Goal: Task Accomplishment & Management: Manage account settings

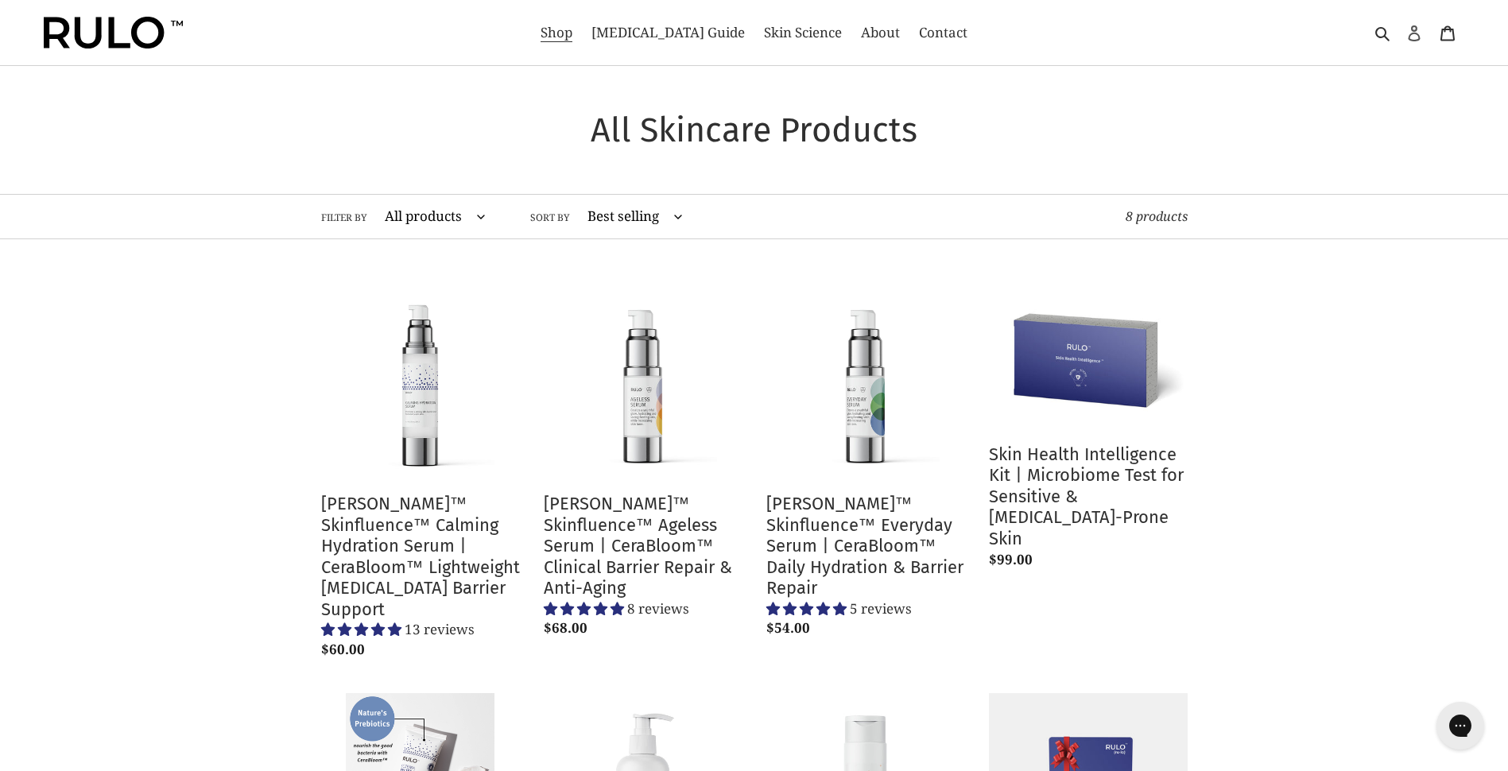
click at [1412, 37] on icon at bounding box center [1415, 33] width 16 height 16
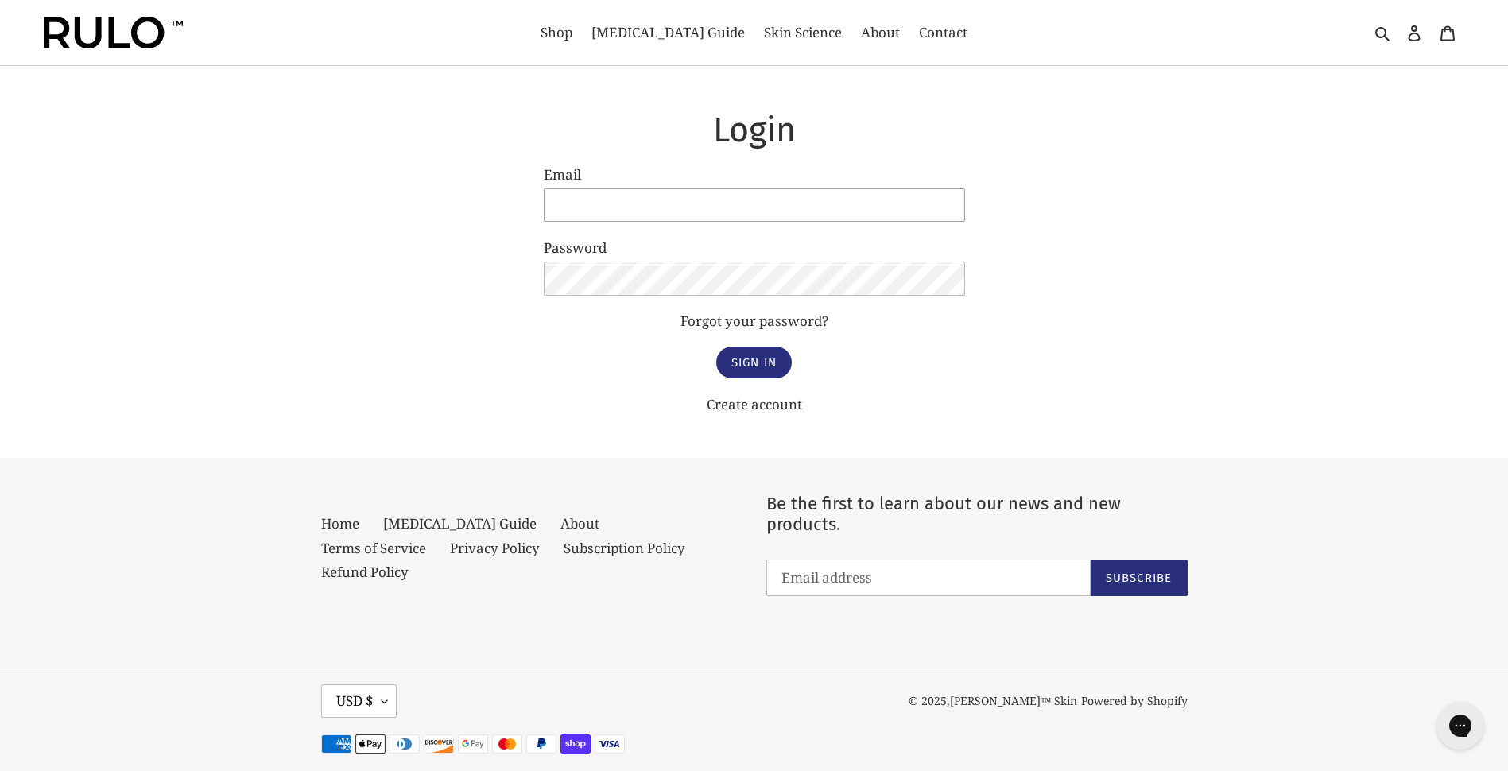
click at [720, 204] on input "Email" at bounding box center [754, 204] width 421 height 33
click at [590, 200] on input "Email" at bounding box center [754, 204] width 421 height 33
type input "janetwarrington37@gmail.com"
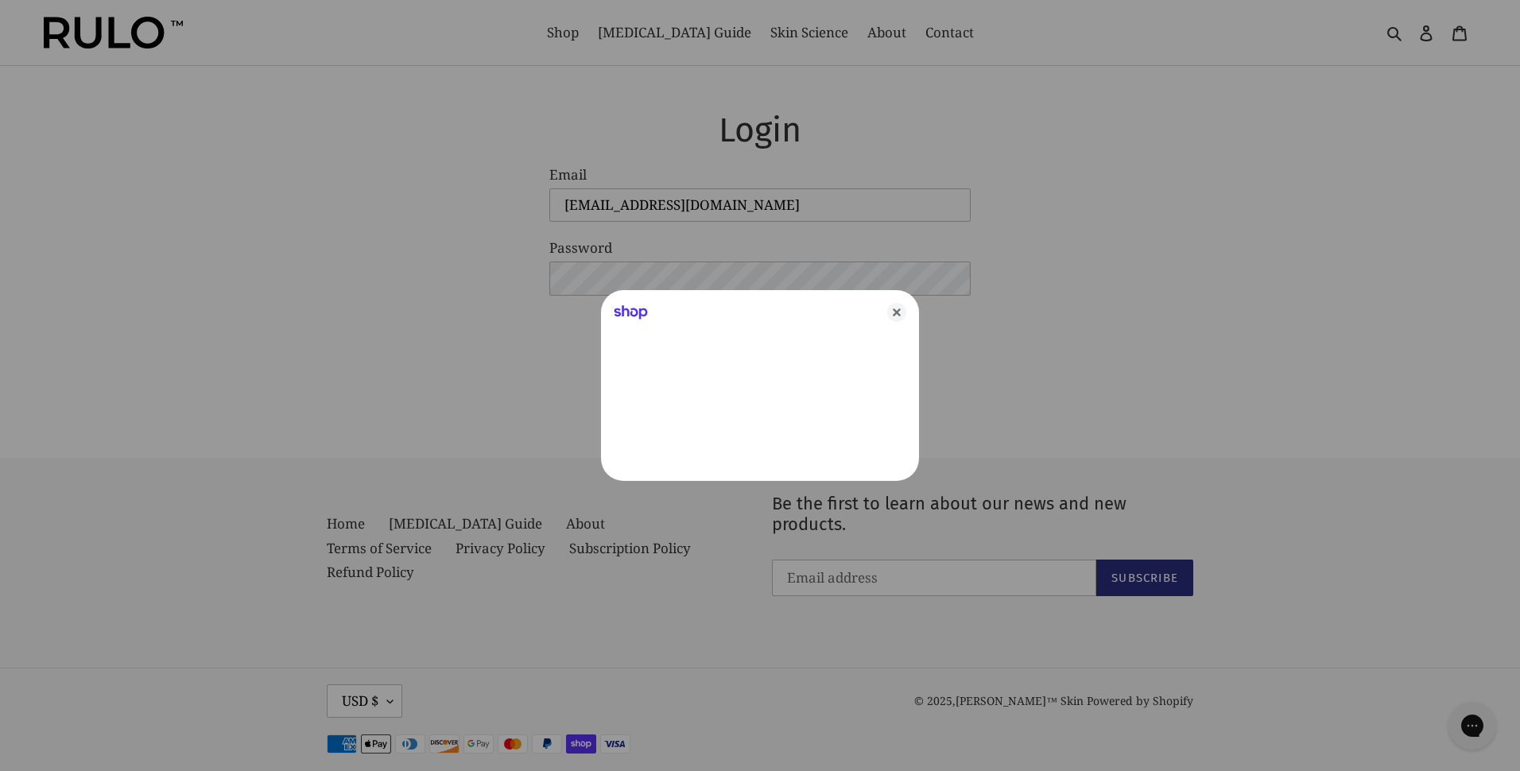
click at [898, 311] on icon "Close" at bounding box center [896, 312] width 19 height 19
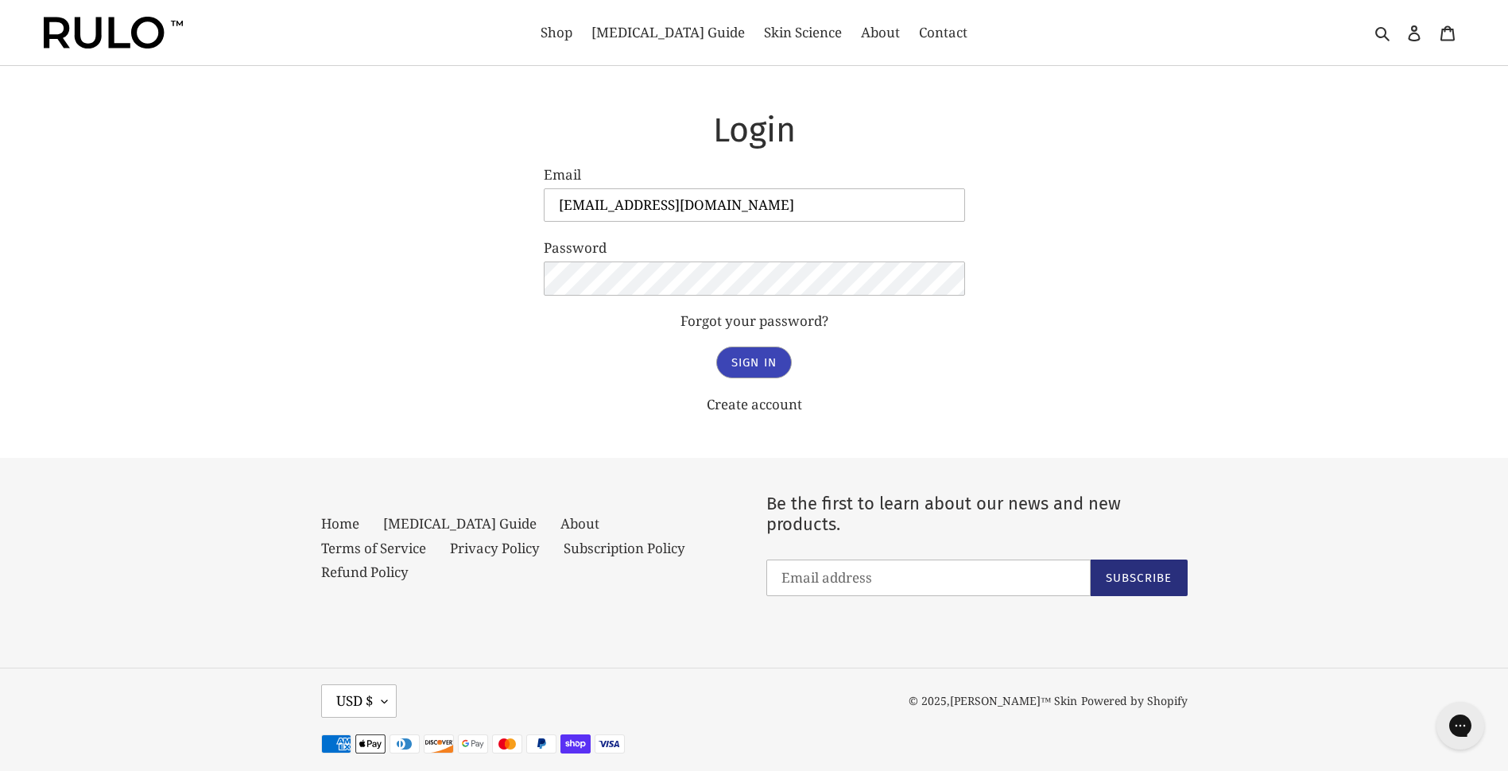
click at [759, 361] on input "Sign In" at bounding box center [754, 363] width 76 height 32
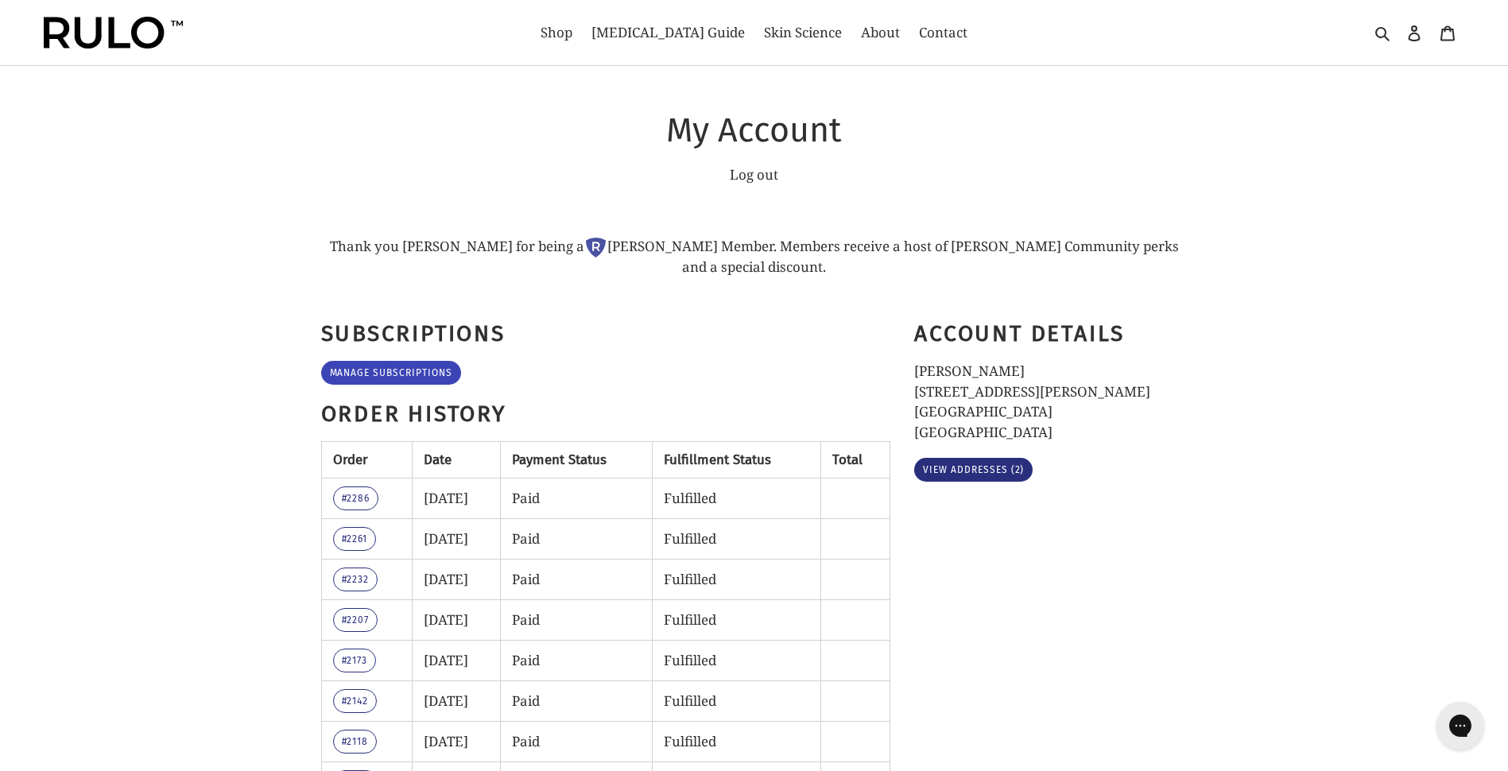
click at [394, 361] on link "Manage Subscriptions" at bounding box center [391, 373] width 140 height 24
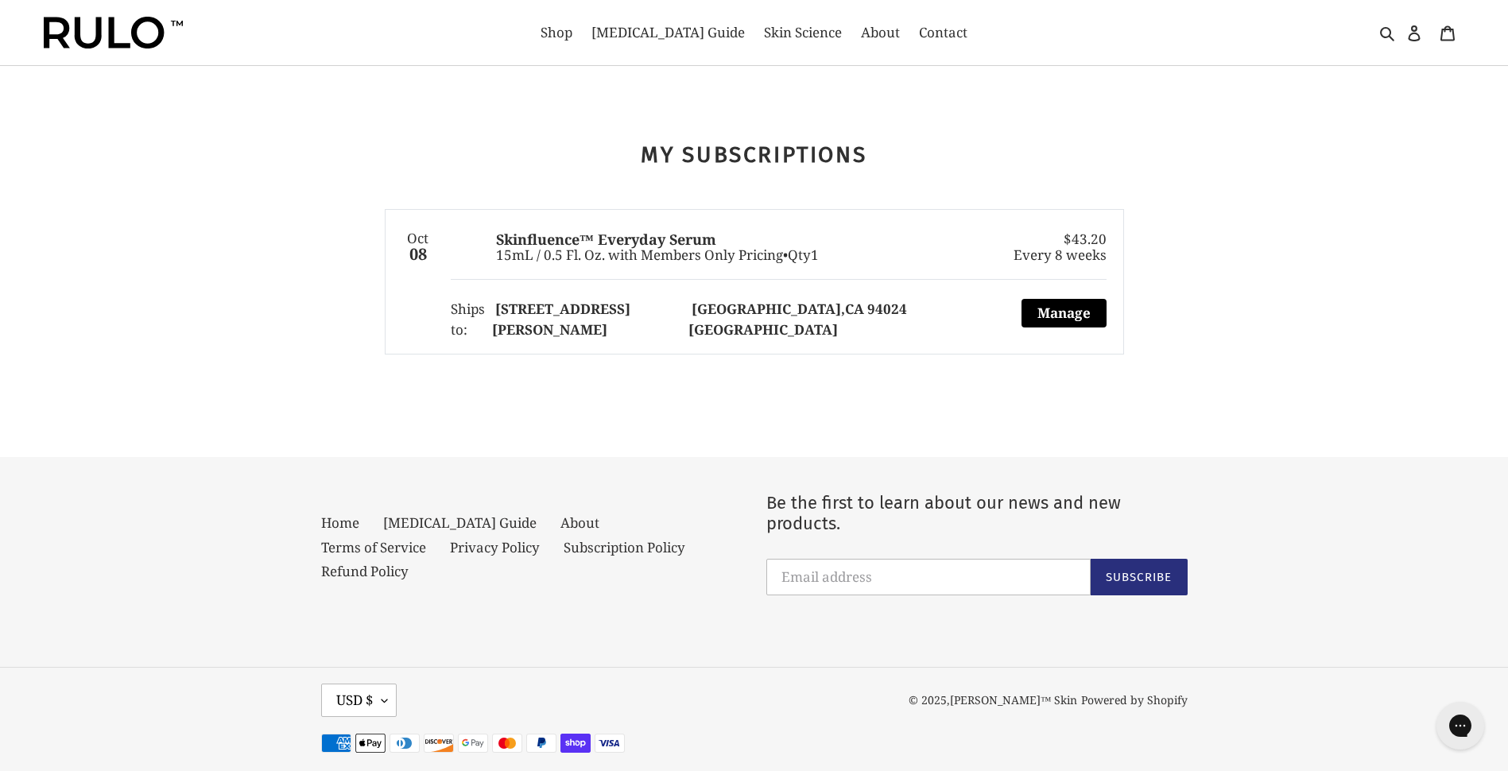
click at [1061, 312] on button "Manage" at bounding box center [1064, 313] width 85 height 29
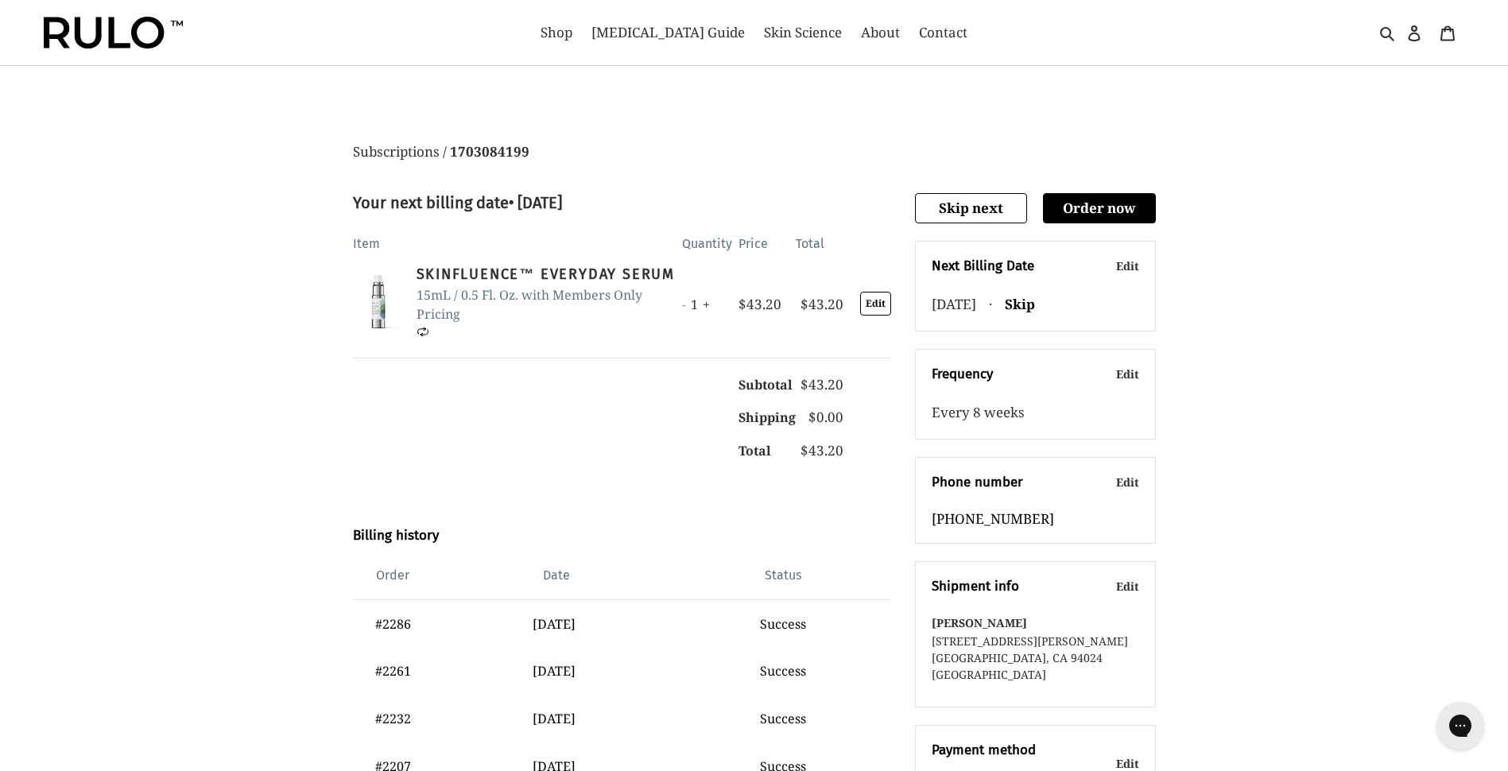
click at [1128, 374] on button "Edit" at bounding box center [1127, 374] width 23 height 17
select select "CUSTOM"
select select "WEEK"
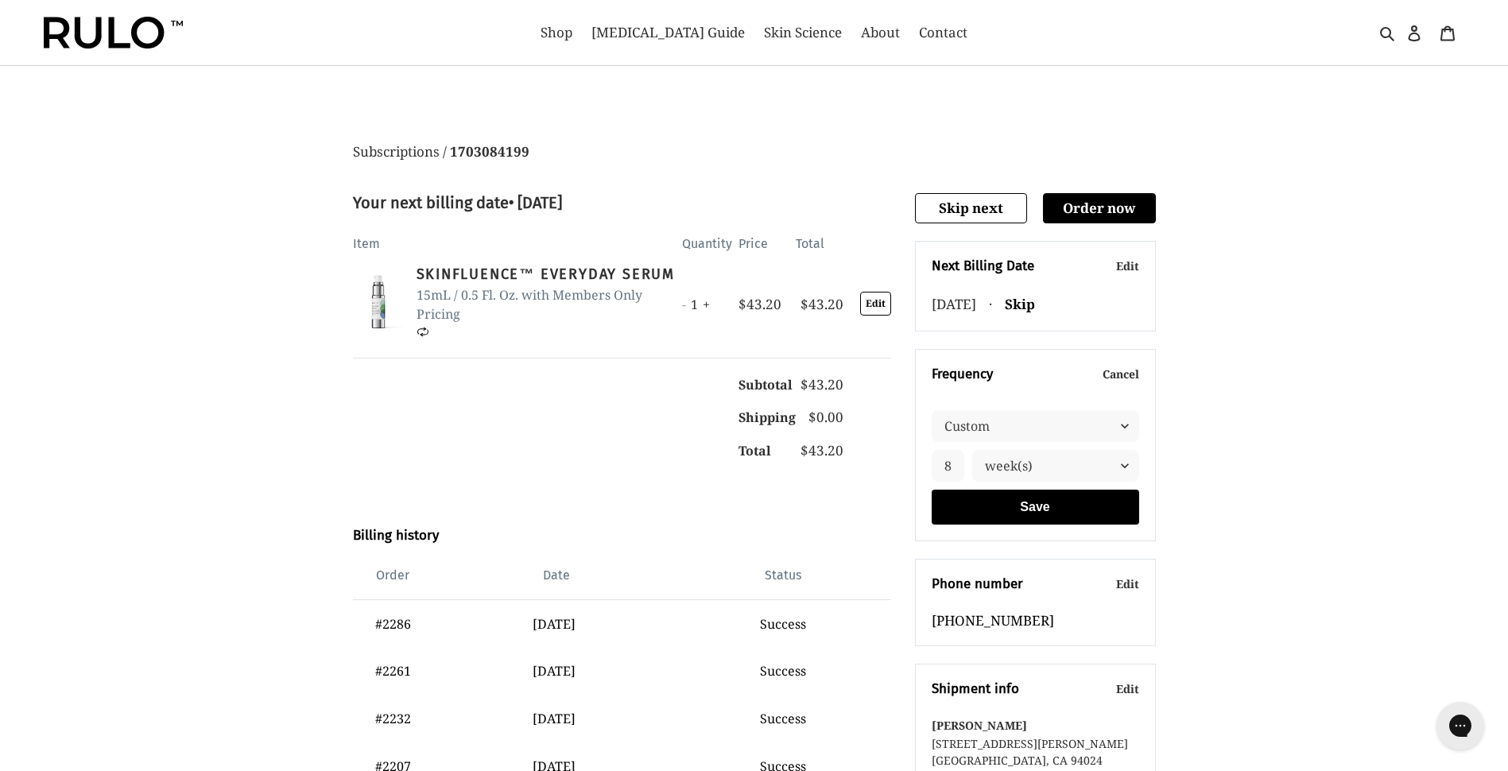
click at [951, 469] on input "8" at bounding box center [948, 466] width 33 height 32
type input "1"
click at [1123, 465] on select "day(s) week(s) month(s)" at bounding box center [1055, 466] width 166 height 32
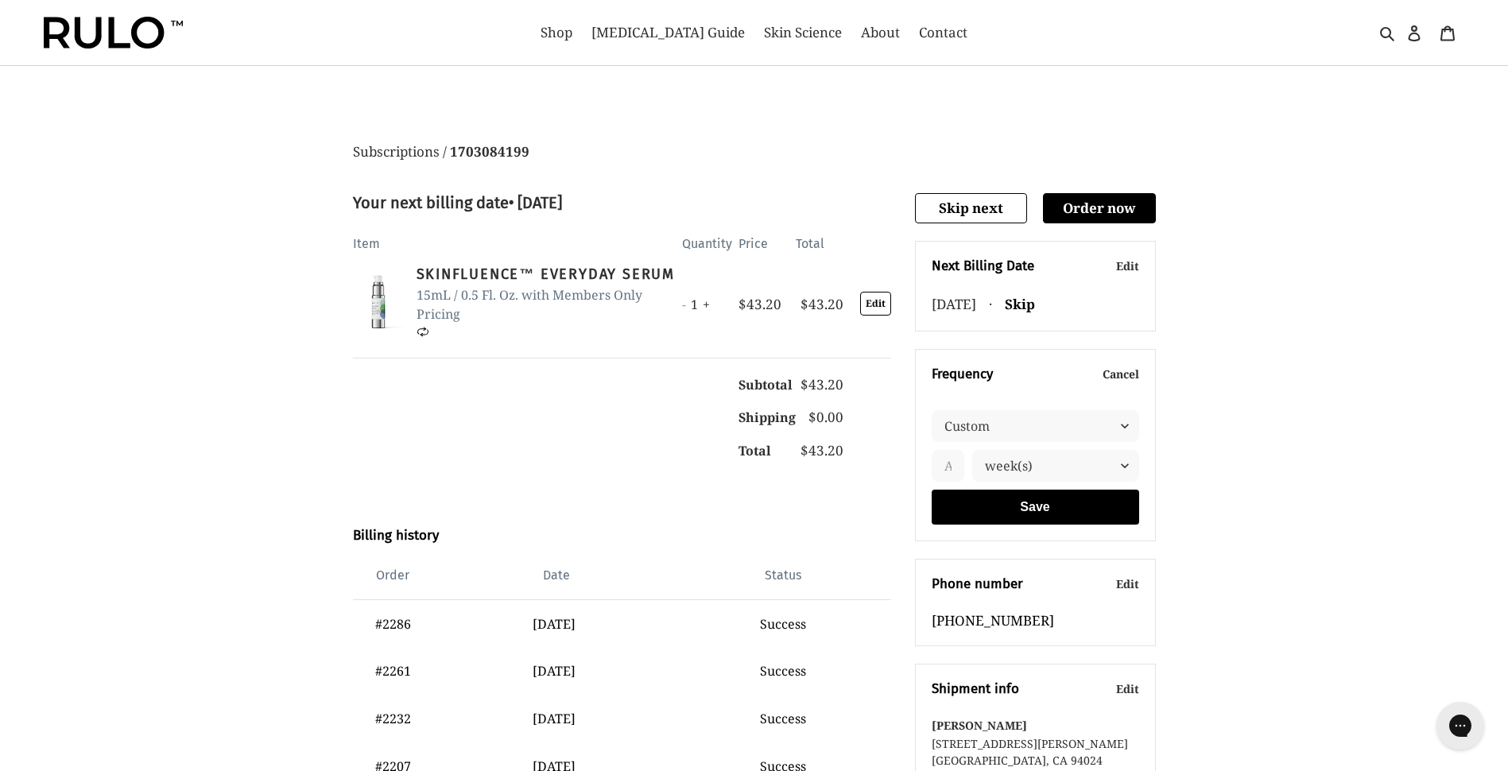
select select "MONTH"
click at [972, 450] on select "day(s) week(s) month(s)" at bounding box center [1055, 466] width 166 height 32
click at [956, 470] on input "text" at bounding box center [948, 466] width 33 height 32
type input "3"
click at [1037, 507] on button "Save" at bounding box center [1036, 507] width 208 height 35
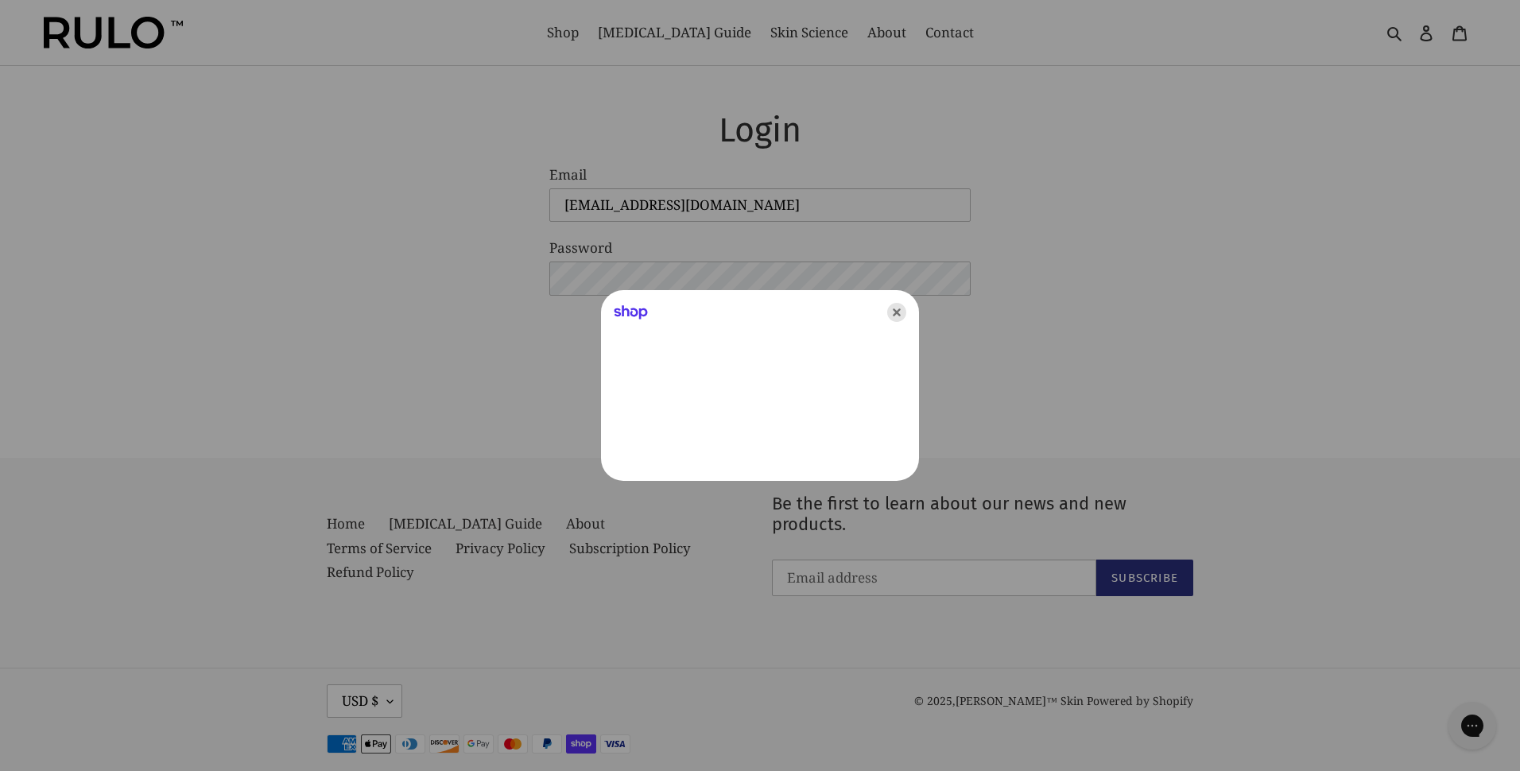
click at [893, 310] on icon "Close" at bounding box center [896, 312] width 19 height 19
